Goal: Find specific page/section: Locate a particular part of the current website

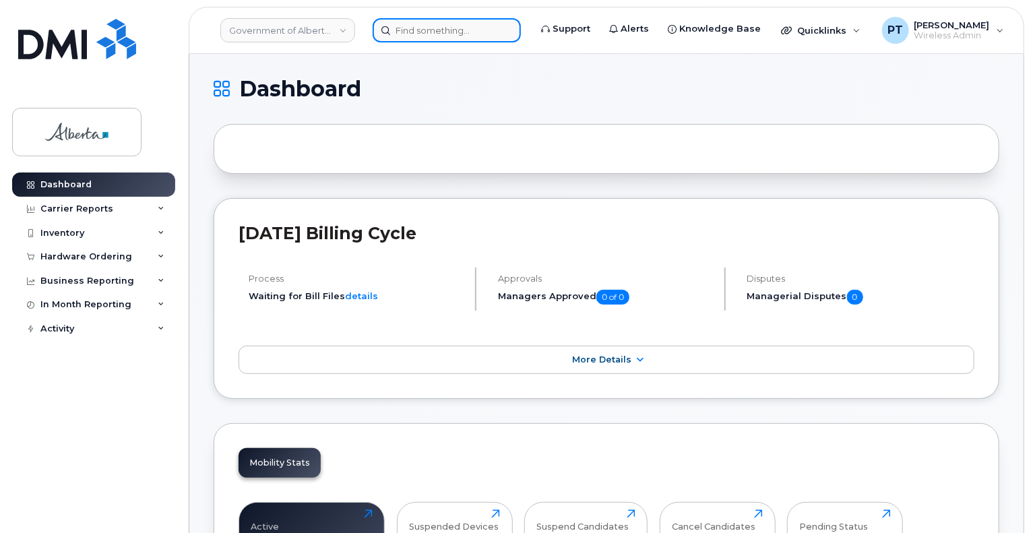
click at [447, 26] on input at bounding box center [447, 30] width 148 height 24
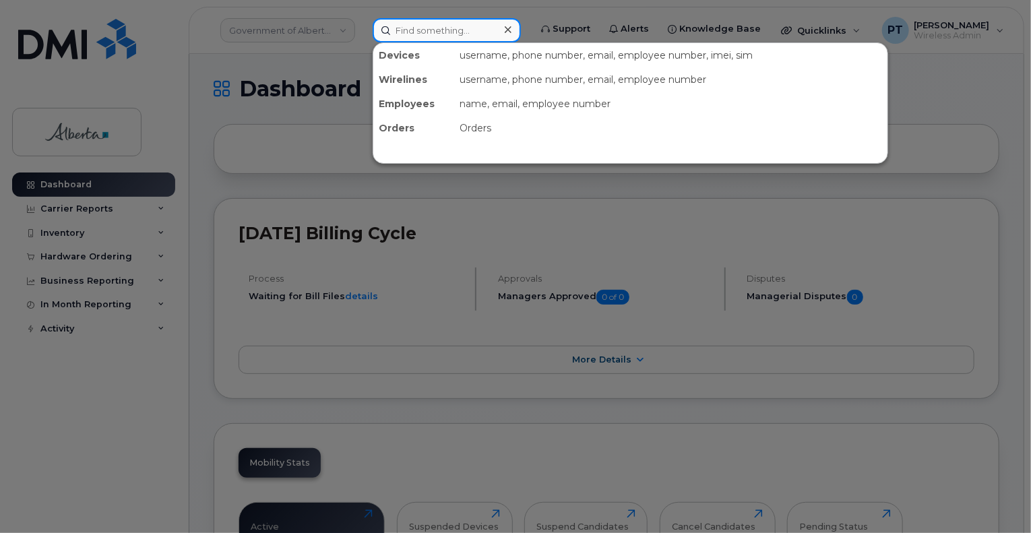
paste input "5873857543"
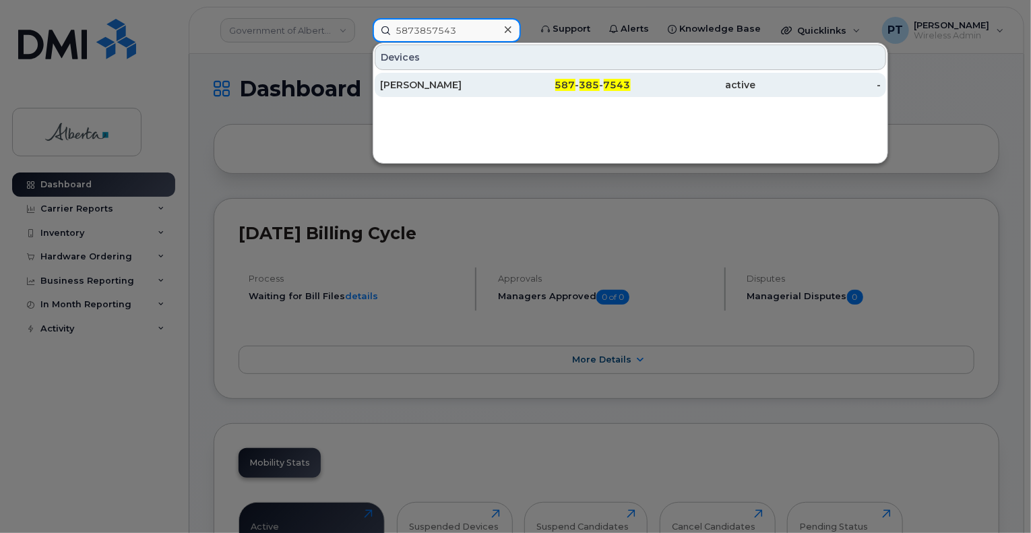
type input "5873857543"
click at [423, 82] on div "Ijaz Rahim" at bounding box center [442, 84] width 125 height 13
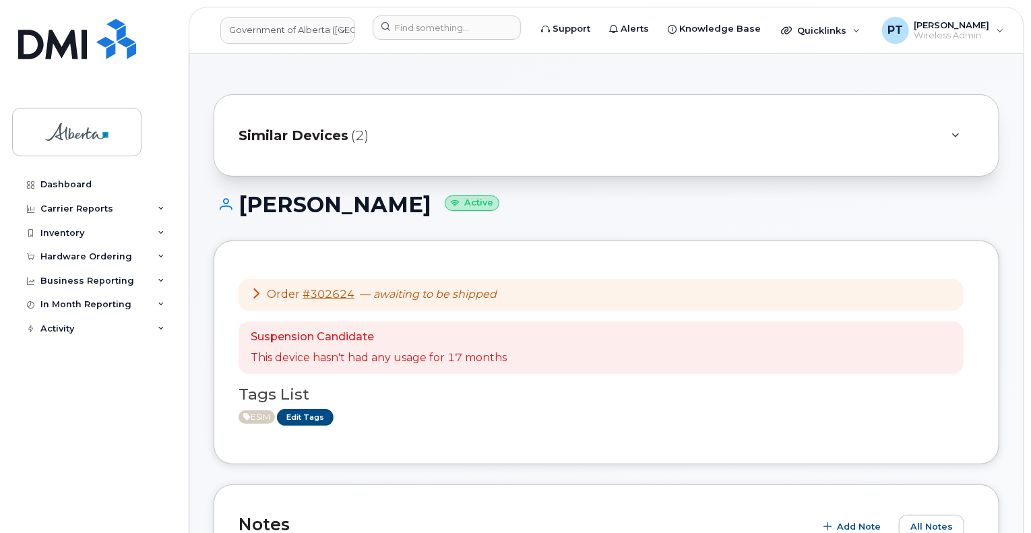
scroll to position [135, 0]
